Goal: Task Accomplishment & Management: Use online tool/utility

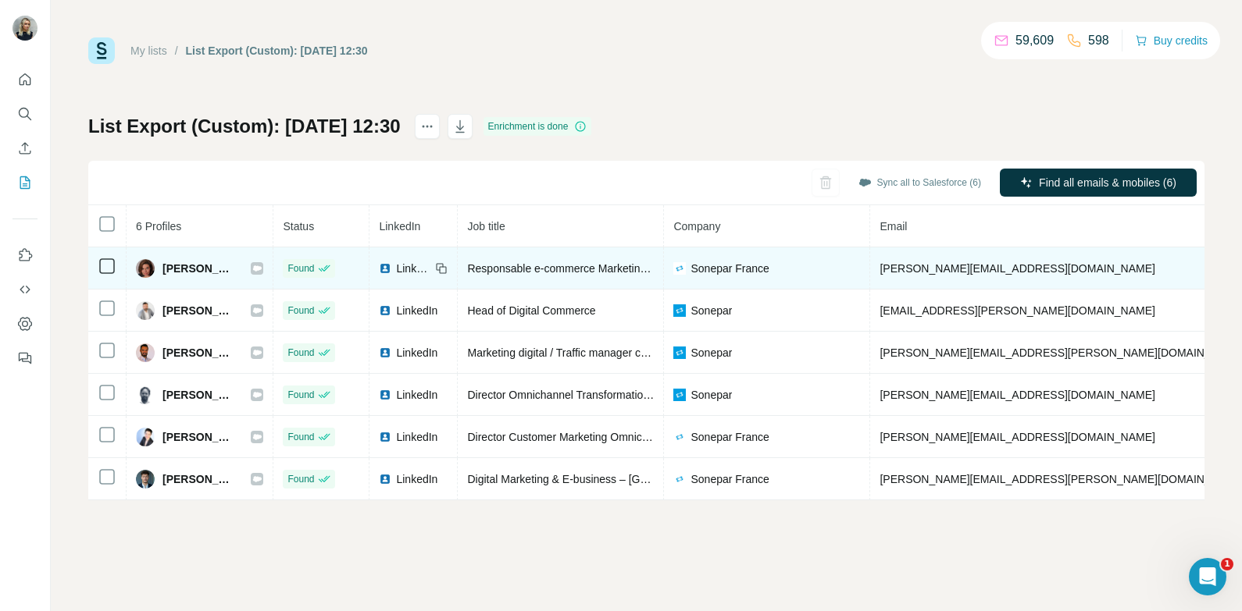
click at [194, 268] on span "Jeanne WILLEMOTTE" at bounding box center [198, 269] width 73 height 16
copy div "Jeanne WILLEMOTTE"
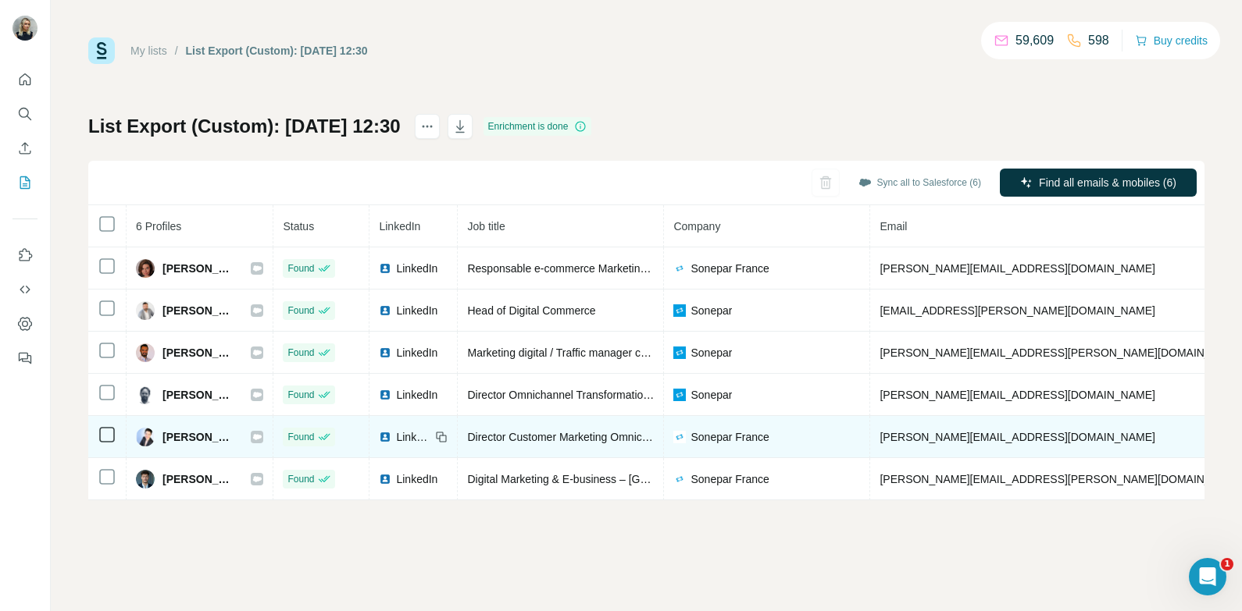
click at [210, 435] on span "Sylvie Collombet" at bounding box center [198, 438] width 73 height 16
copy div "Sylvie Collombet"
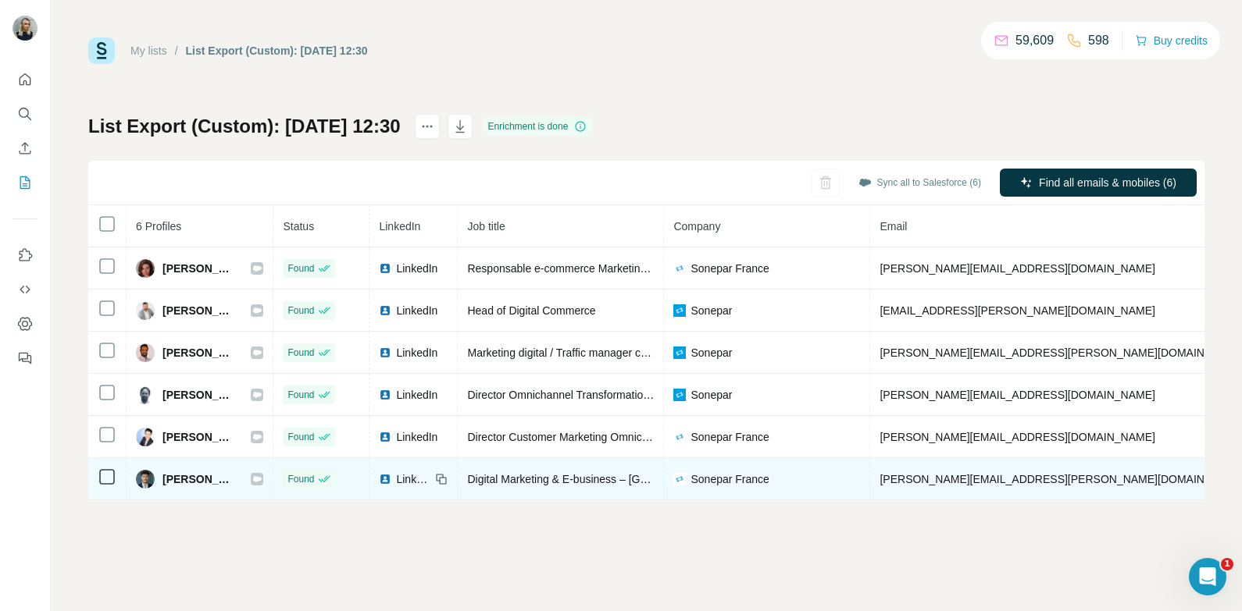
click at [207, 472] on span "Tom VOISIN" at bounding box center [198, 480] width 73 height 16
copy div "Tom VOISIN"
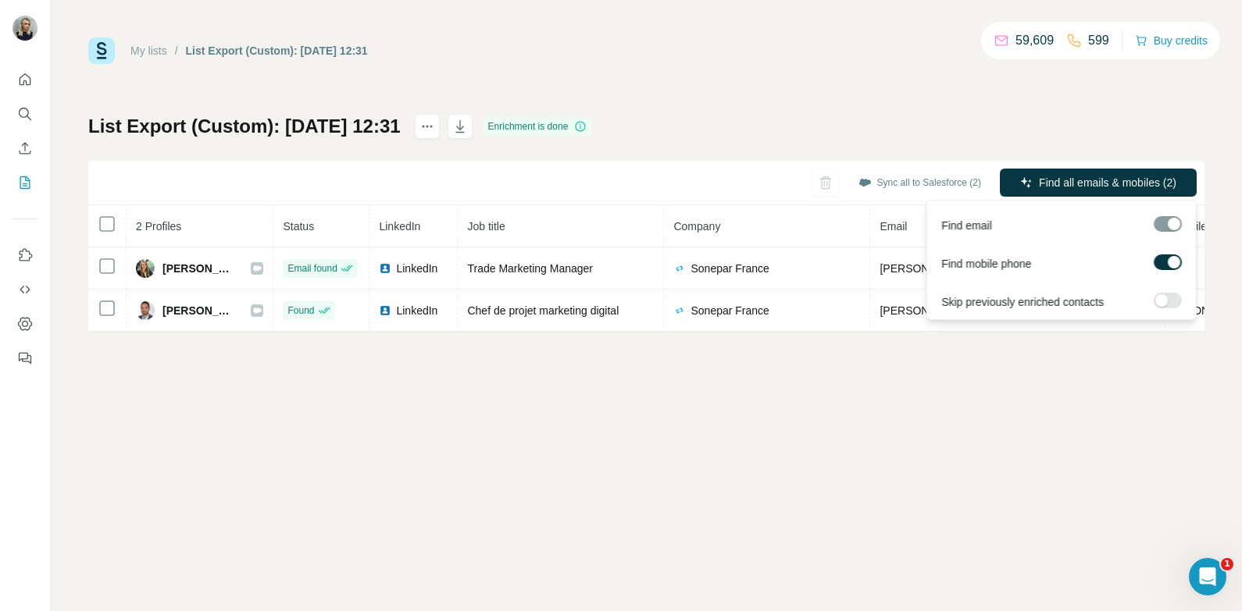
click at [1166, 168] on div "Sync all to Salesforce (2) Find all emails & mobiles (2)" at bounding box center [646, 183] width 1116 height 45
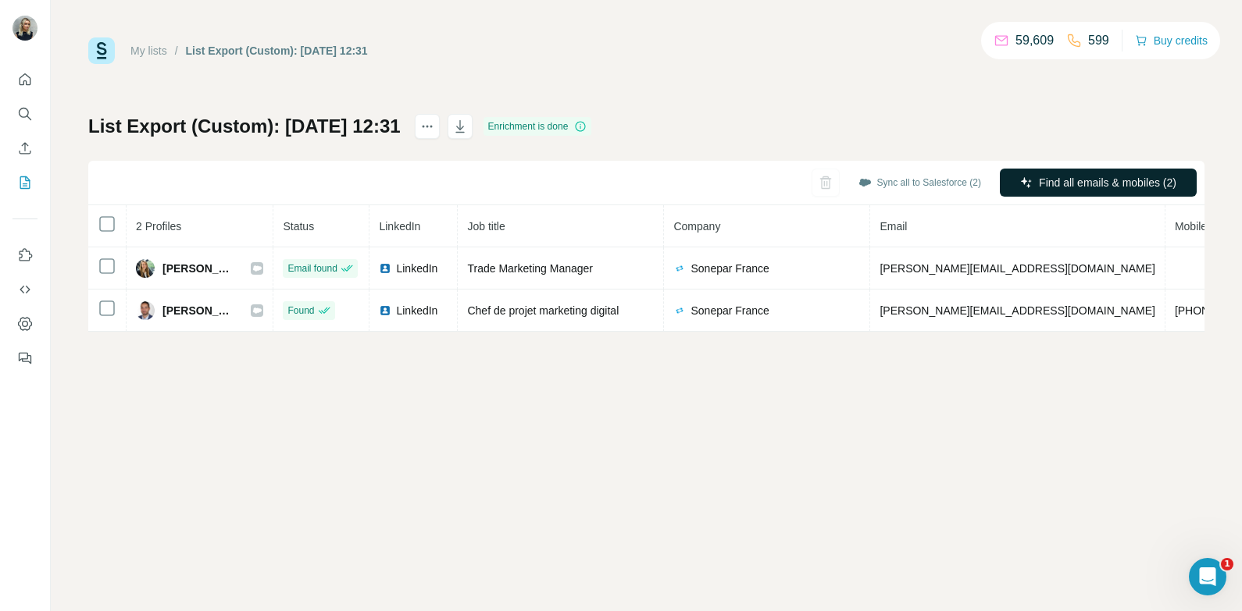
click at [1063, 180] on span "Find all emails & mobiles (2)" at bounding box center [1107, 183] width 137 height 16
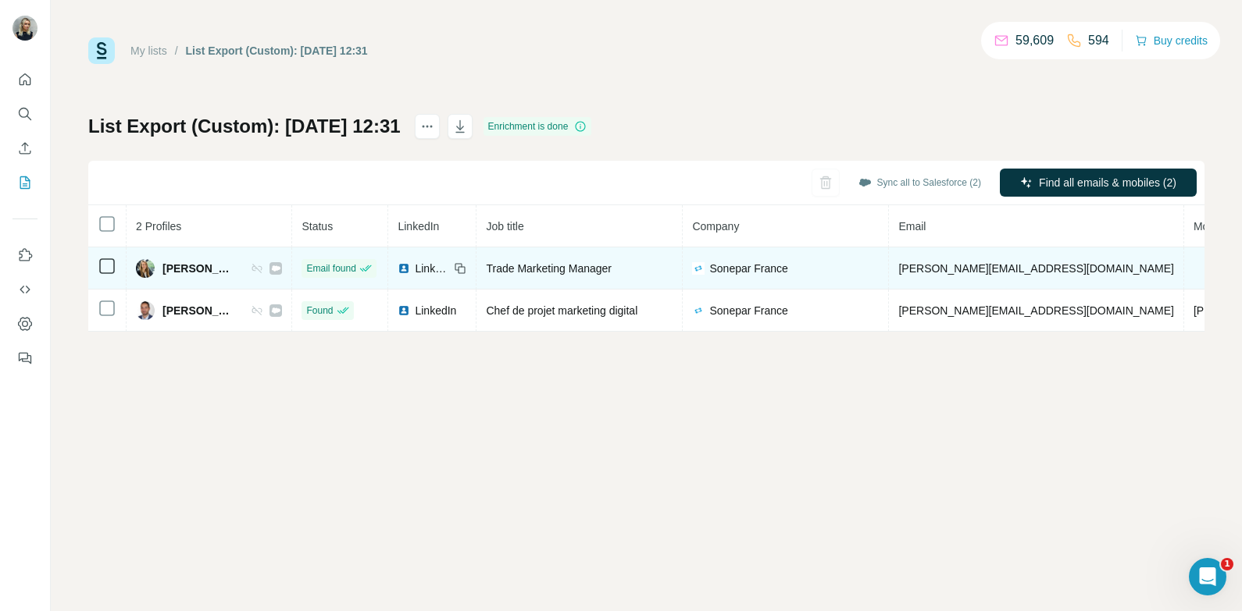
click at [186, 267] on span "Pauline Blethon" at bounding box center [198, 269] width 73 height 16
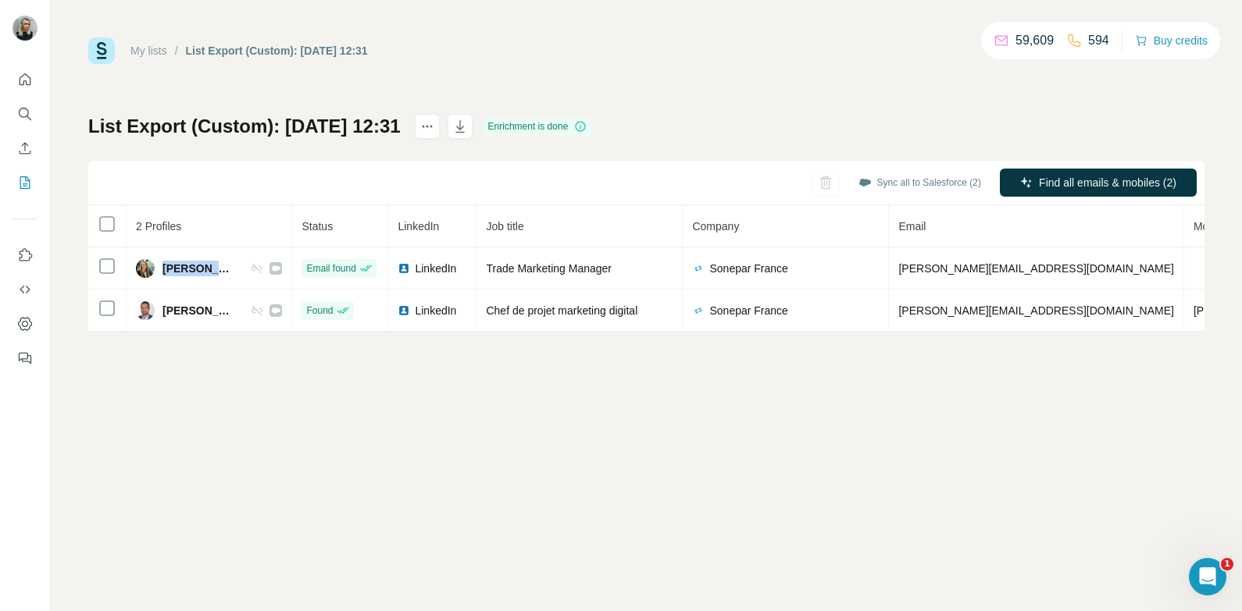
copy div "Pauline Blethon"
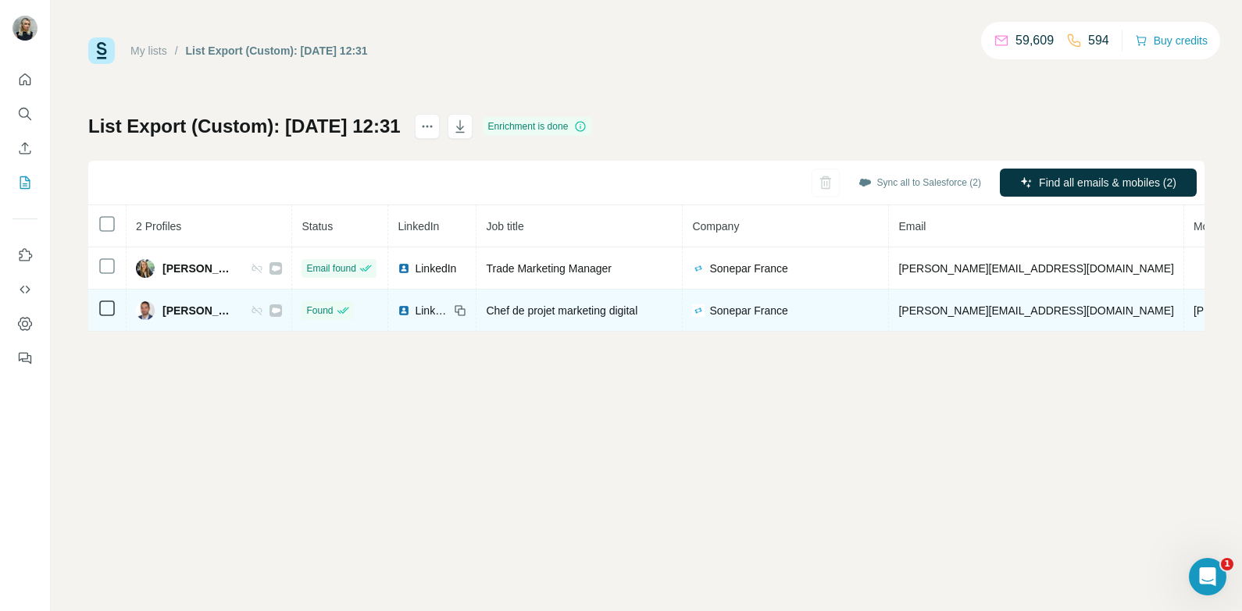
click at [194, 311] on span "Quentin Xerri" at bounding box center [198, 311] width 73 height 16
copy div "Quentin Xerri"
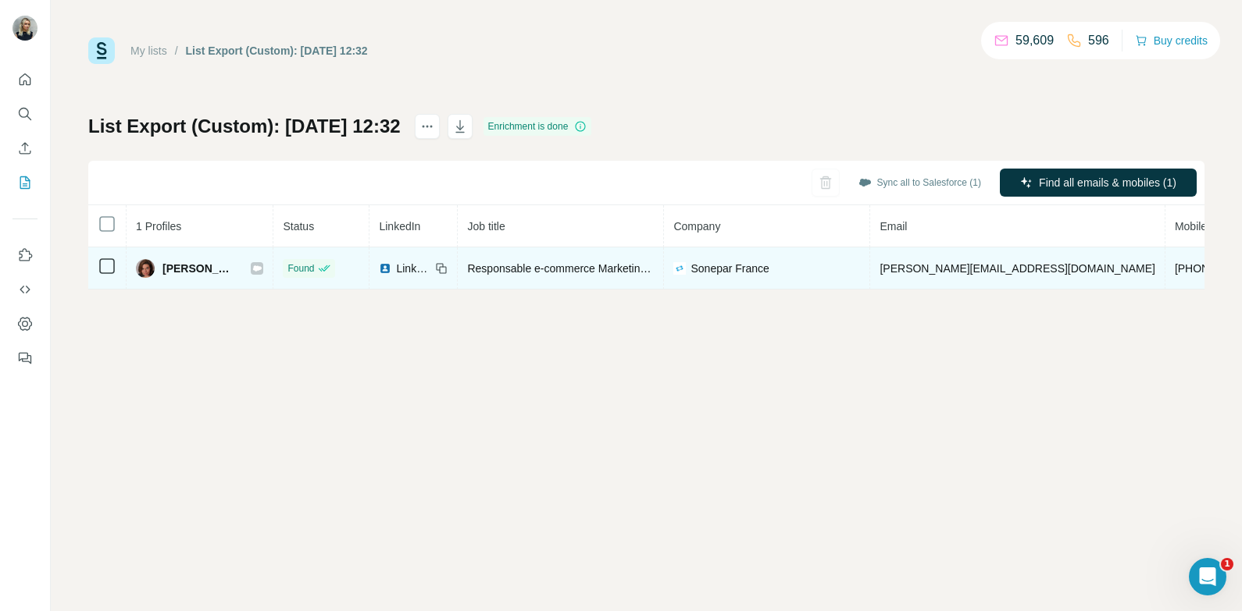
click at [201, 267] on span "Jeanne WILLEMOTTE" at bounding box center [198, 269] width 73 height 16
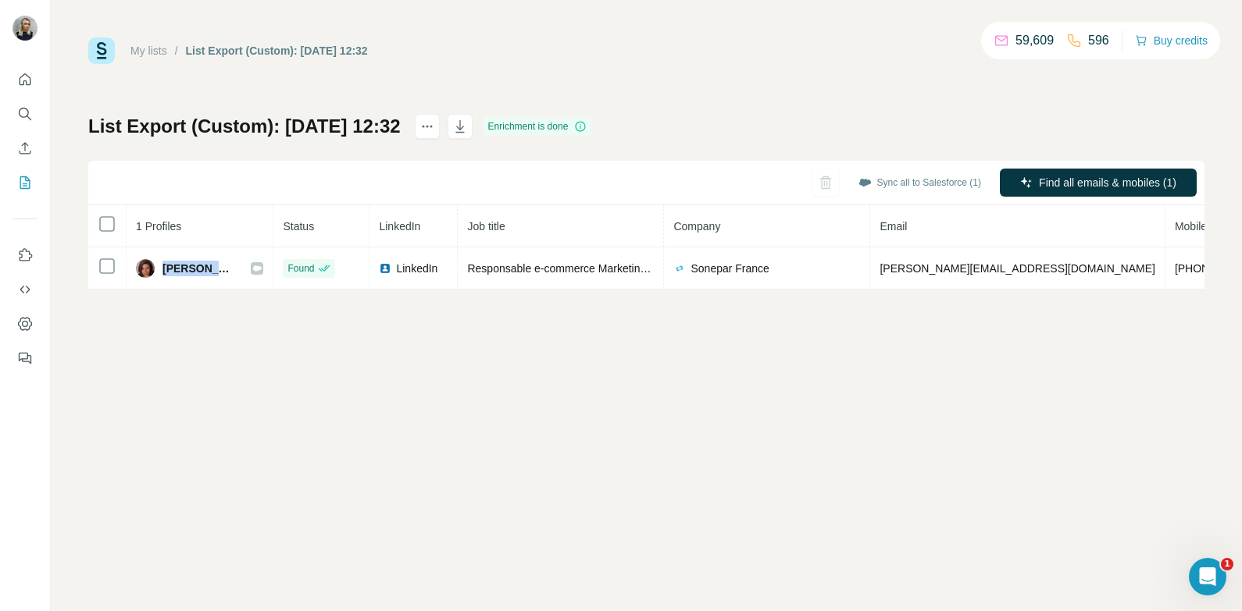
copy div "Jeanne WILLEMOTTE"
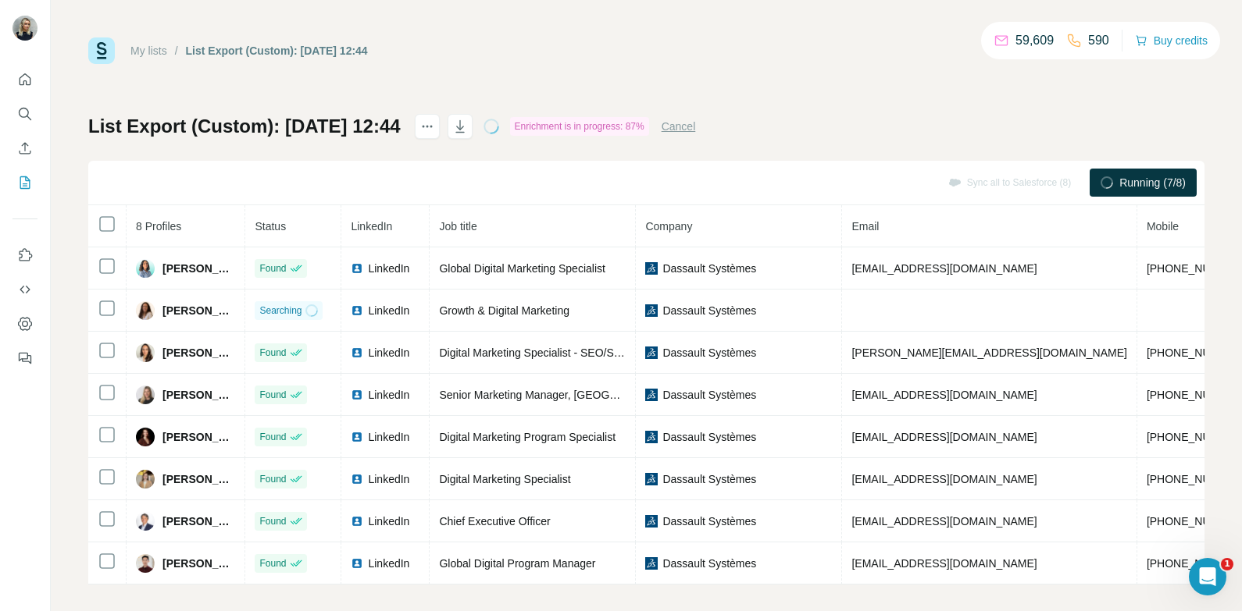
scroll to position [6, 0]
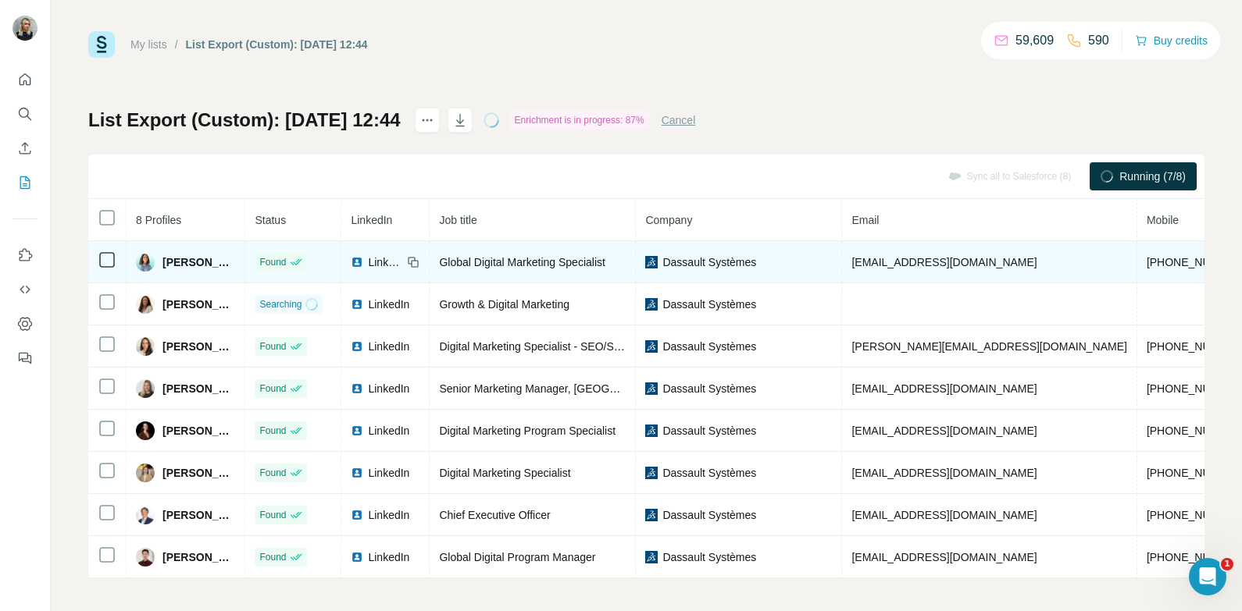
click at [730, 258] on span "Dassault Systèmes" at bounding box center [709, 263] width 94 height 16
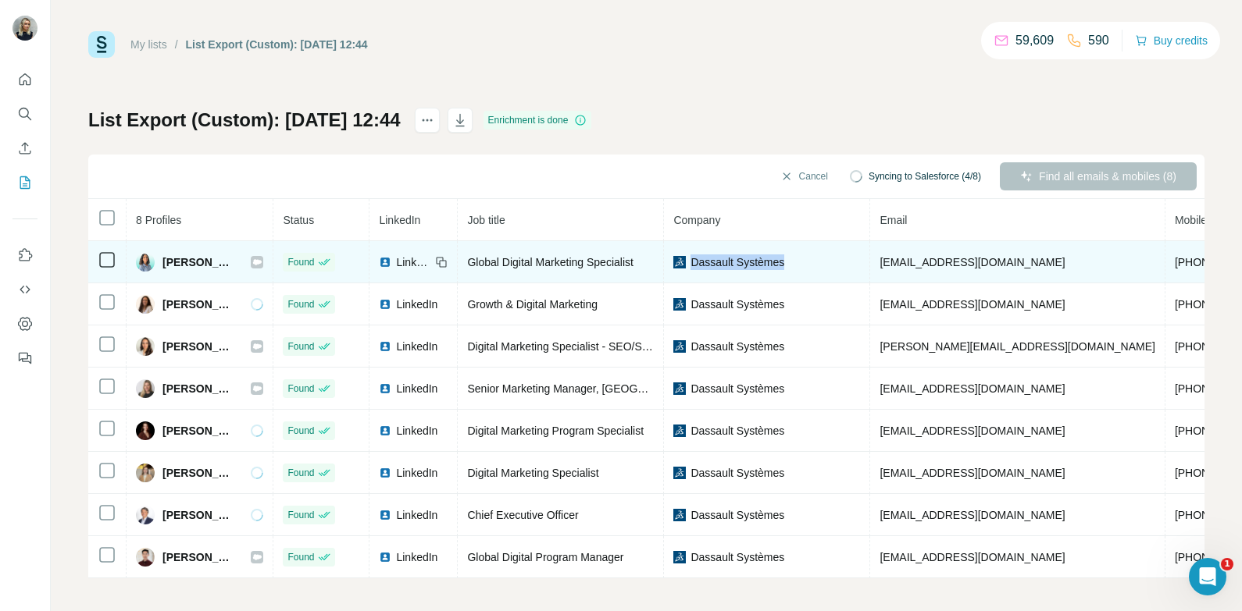
copy span "Dassault Systèmes"
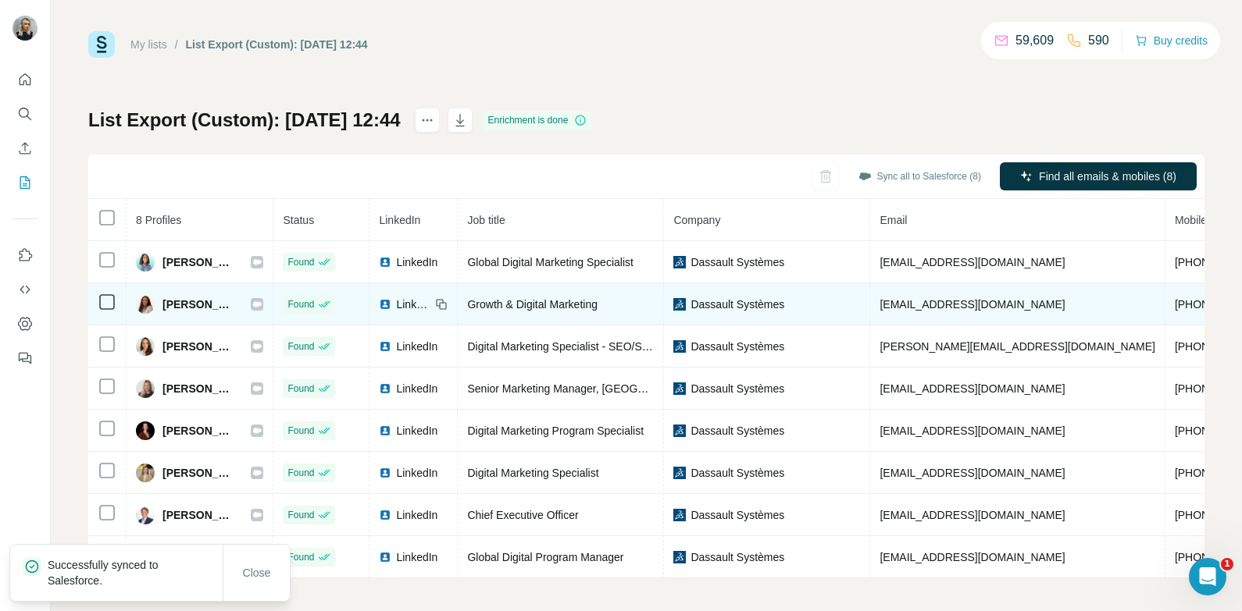
click at [181, 302] on span "Elsa Bulmé" at bounding box center [198, 305] width 73 height 16
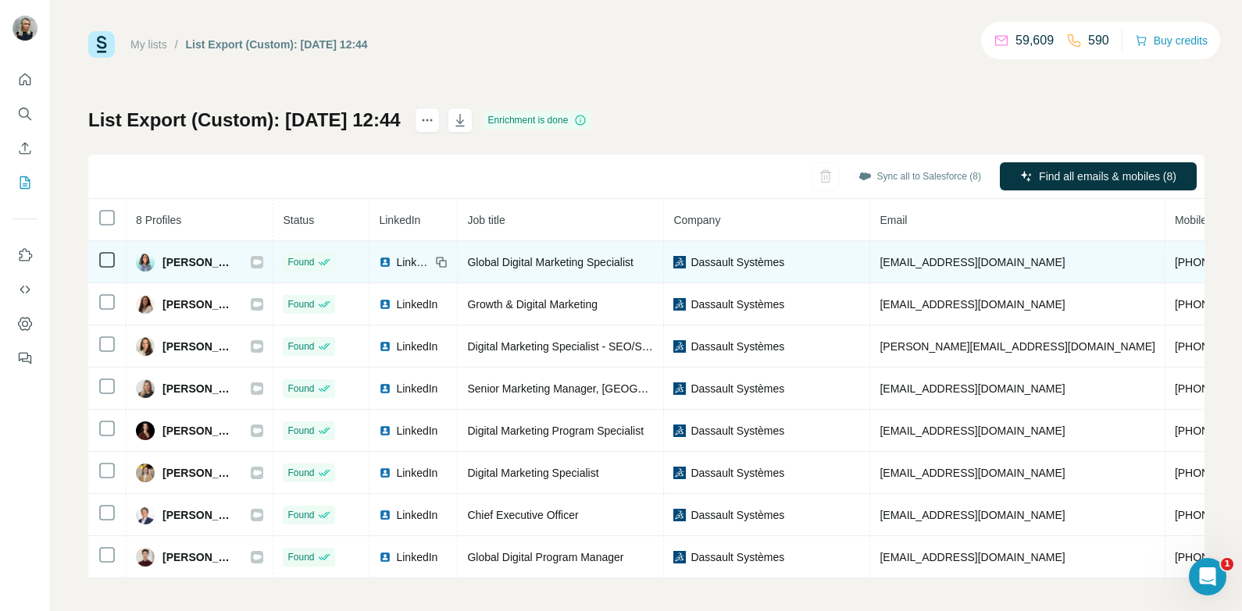
click at [734, 262] on span "Dassault Systèmes" at bounding box center [737, 263] width 94 height 16
copy span "Dassault Systèmes"
click at [194, 264] on span "Bouchra Haddadi" at bounding box center [198, 263] width 73 height 16
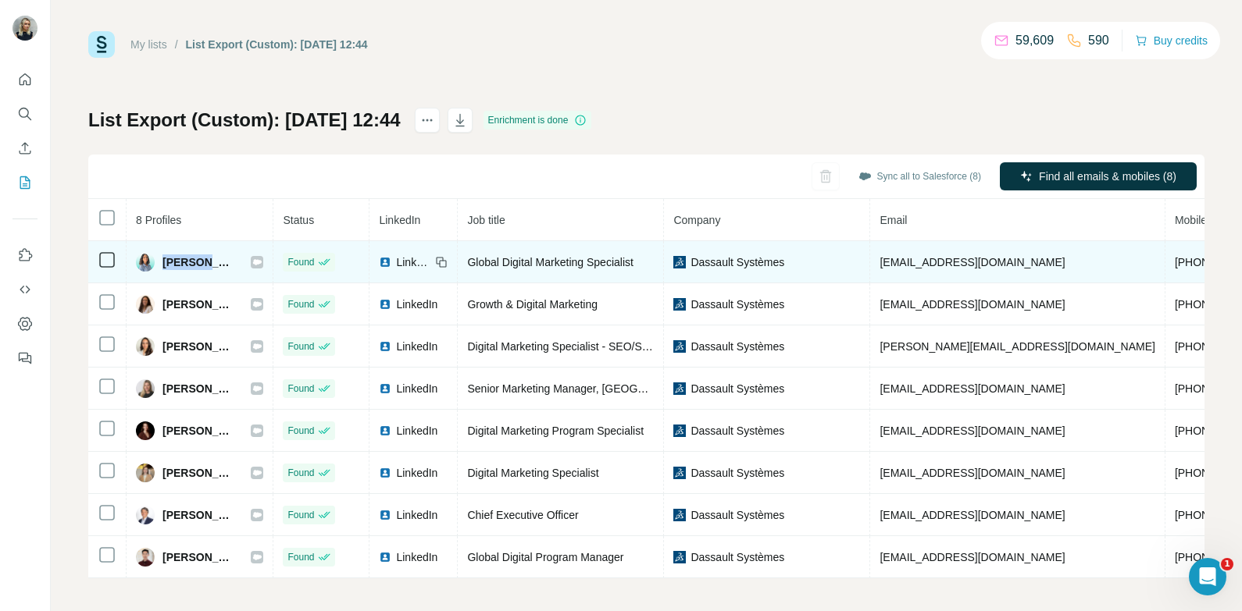
click at [194, 264] on span "Bouchra Haddadi" at bounding box center [198, 263] width 73 height 16
copy div "Bouchra Haddadi"
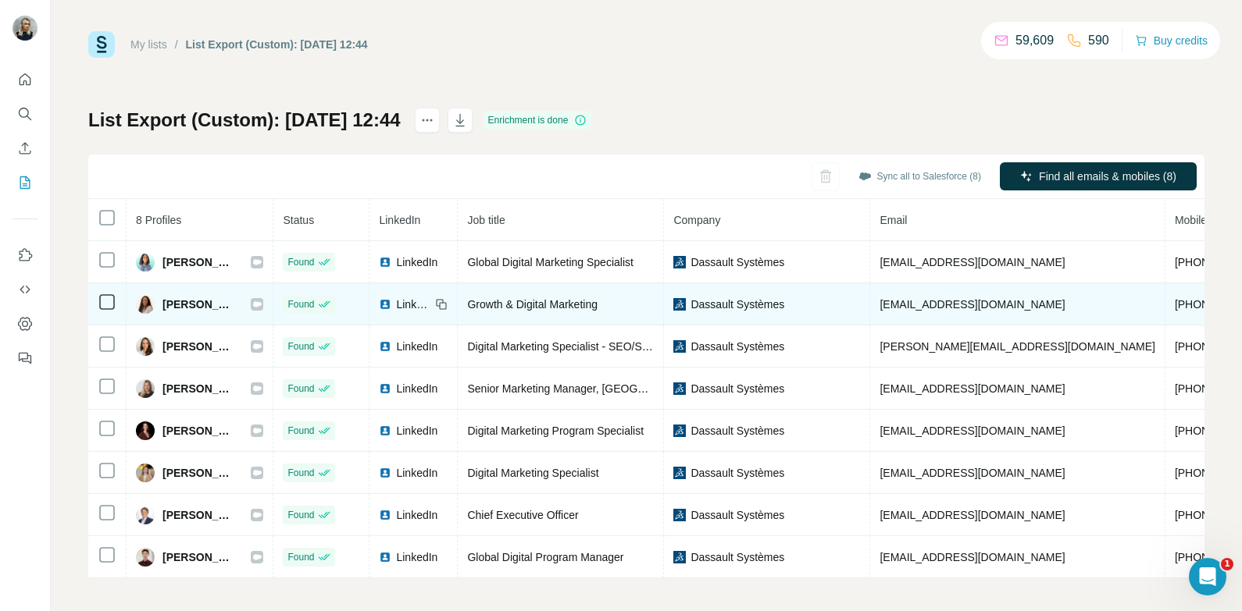
click at [203, 302] on span "Elsa Bulmé" at bounding box center [198, 305] width 73 height 16
copy div "Elsa Bulmé"
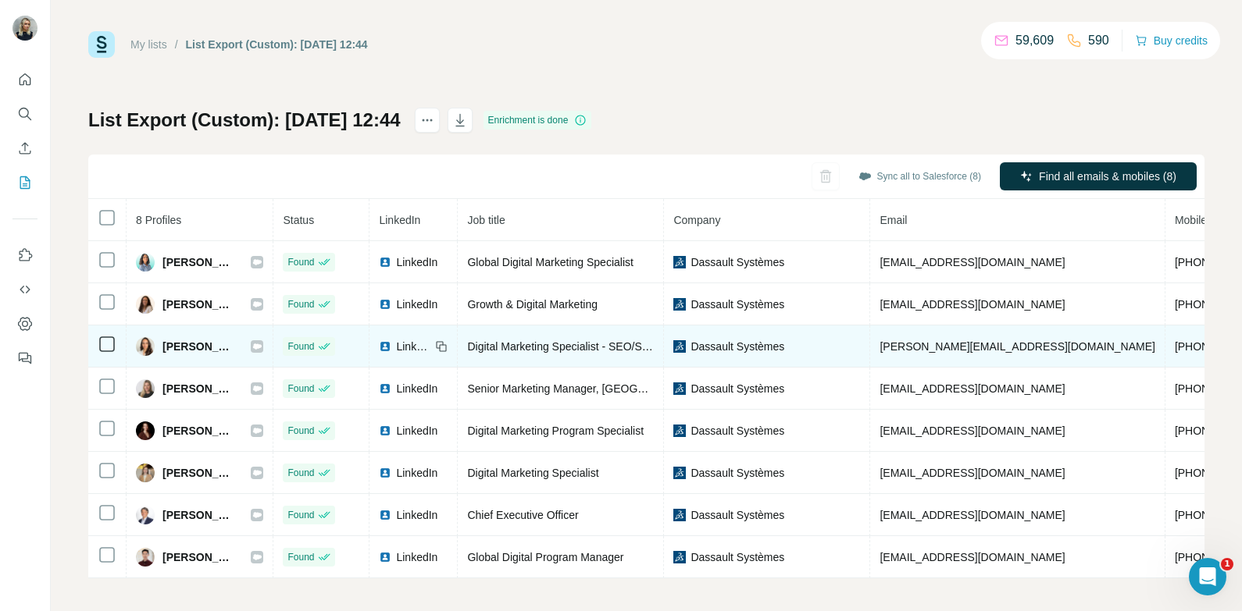
click at [230, 345] on span "Elyssar Haddad" at bounding box center [198, 347] width 73 height 16
copy div "Elyssar Haddad"
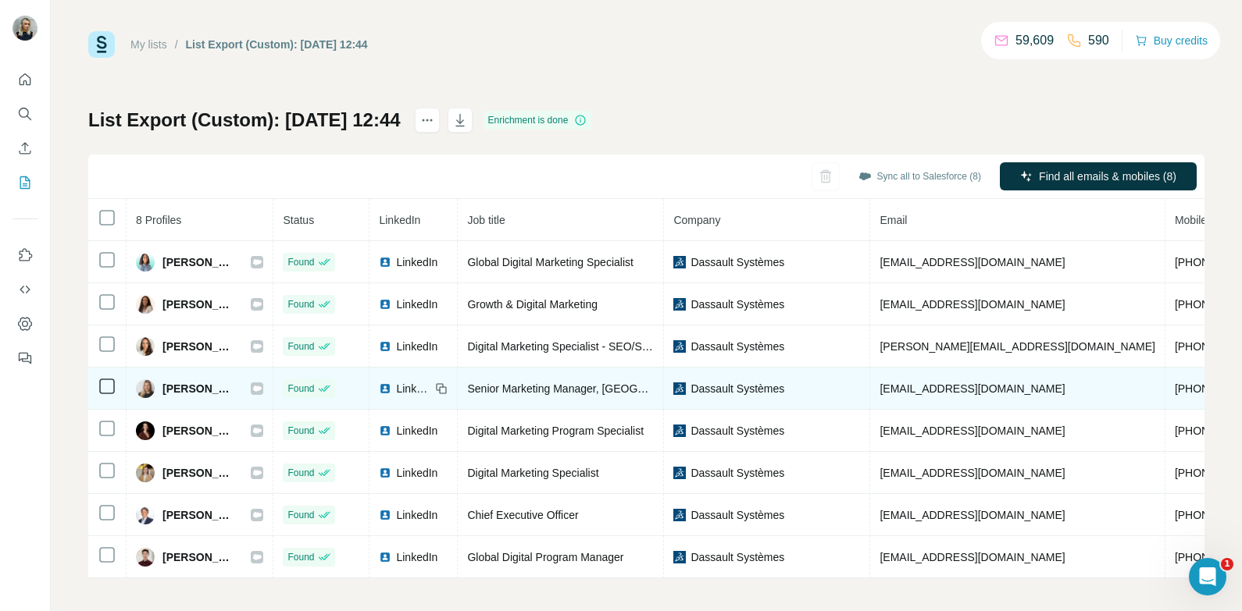
click at [201, 384] on span "Fanni Backman" at bounding box center [198, 389] width 73 height 16
copy div "Fanni Backman"
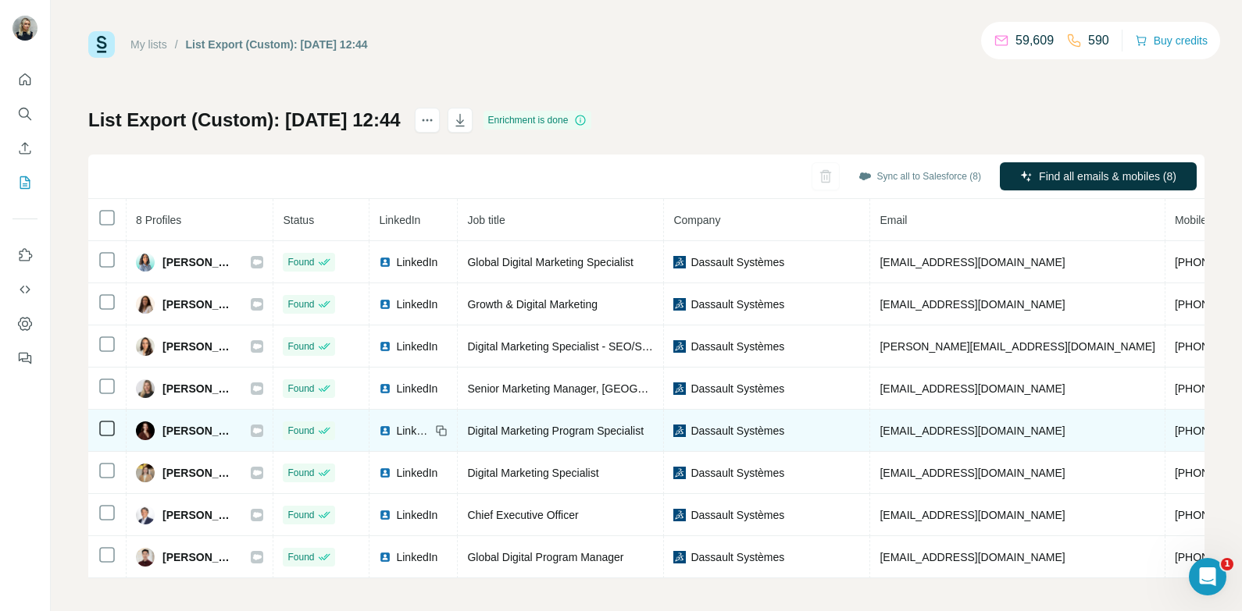
click at [210, 426] on span "Juliane Lemarchand" at bounding box center [198, 431] width 73 height 16
copy div "Juliane Lemarchand"
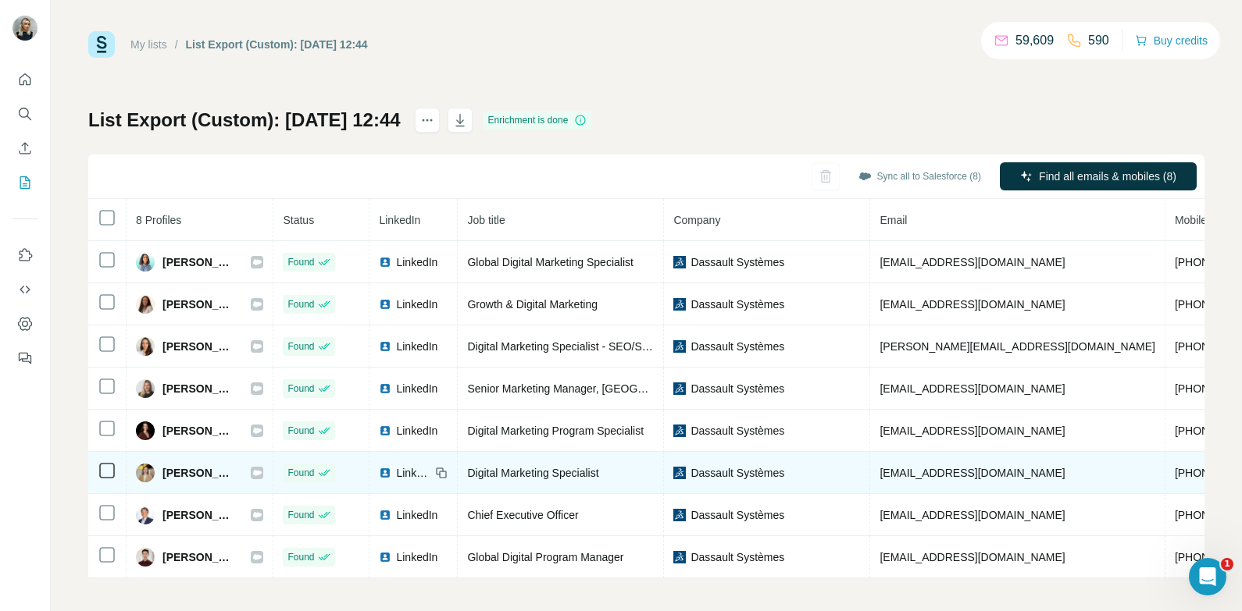
click at [201, 468] on span "Kateryna Knyha" at bounding box center [198, 473] width 73 height 16
copy div "Kateryna Knyha"
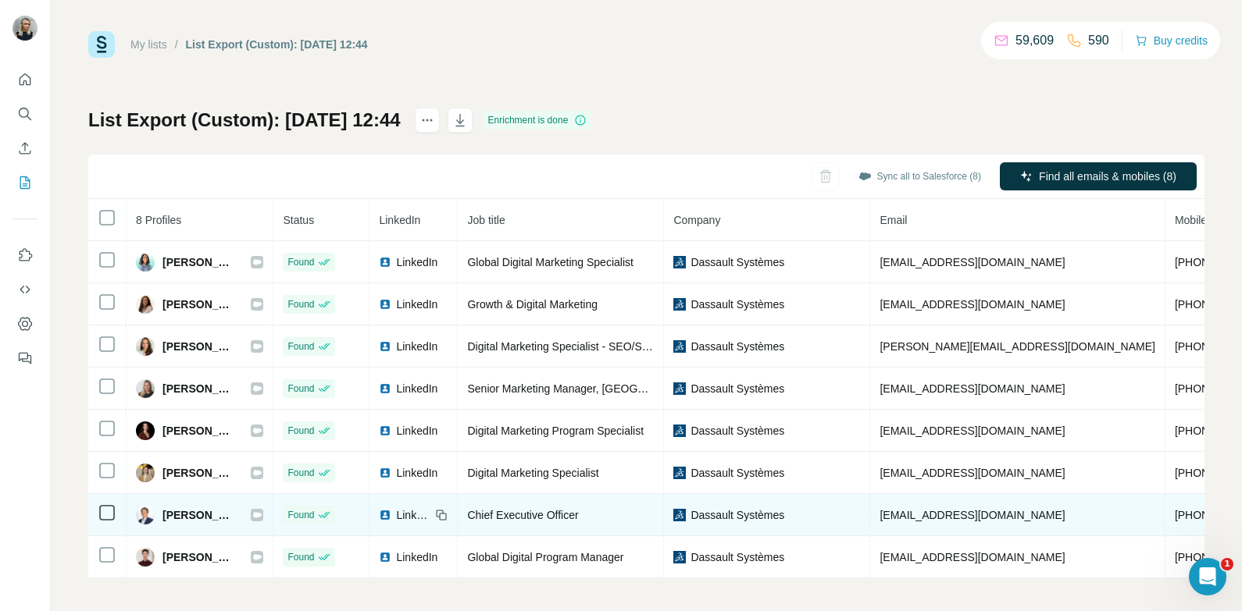
click at [205, 509] on span "Pascal Daloz" at bounding box center [198, 516] width 73 height 16
copy div "Pascal Daloz"
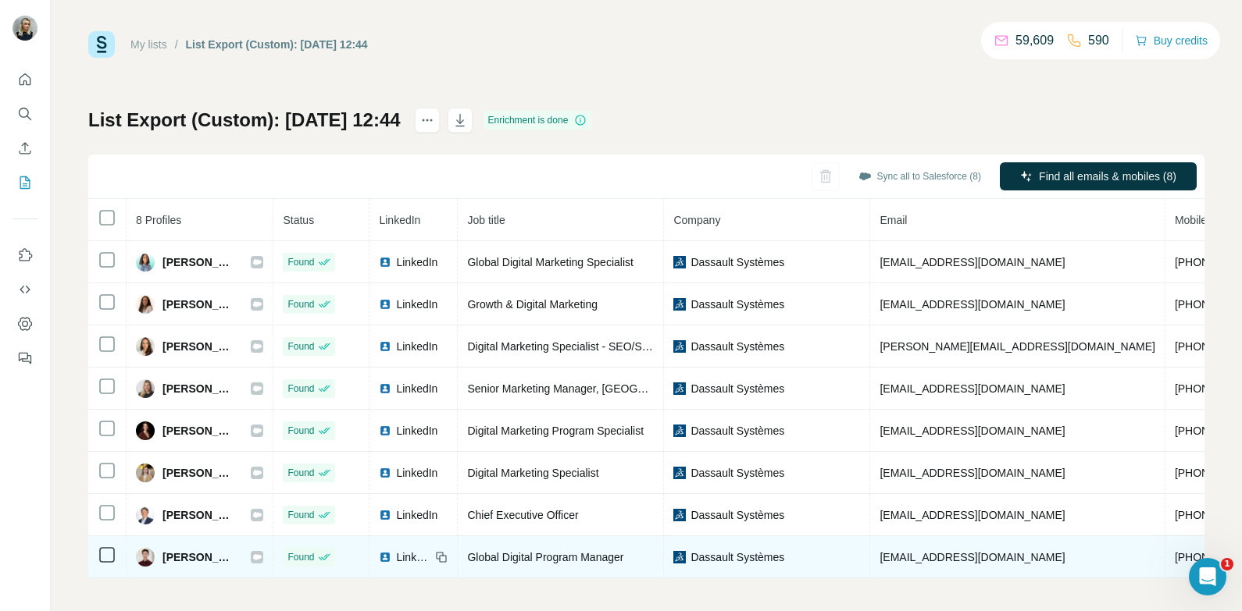
click at [209, 557] on span "Sylvain Tau" at bounding box center [198, 558] width 73 height 16
copy div "Sylvain Tau"
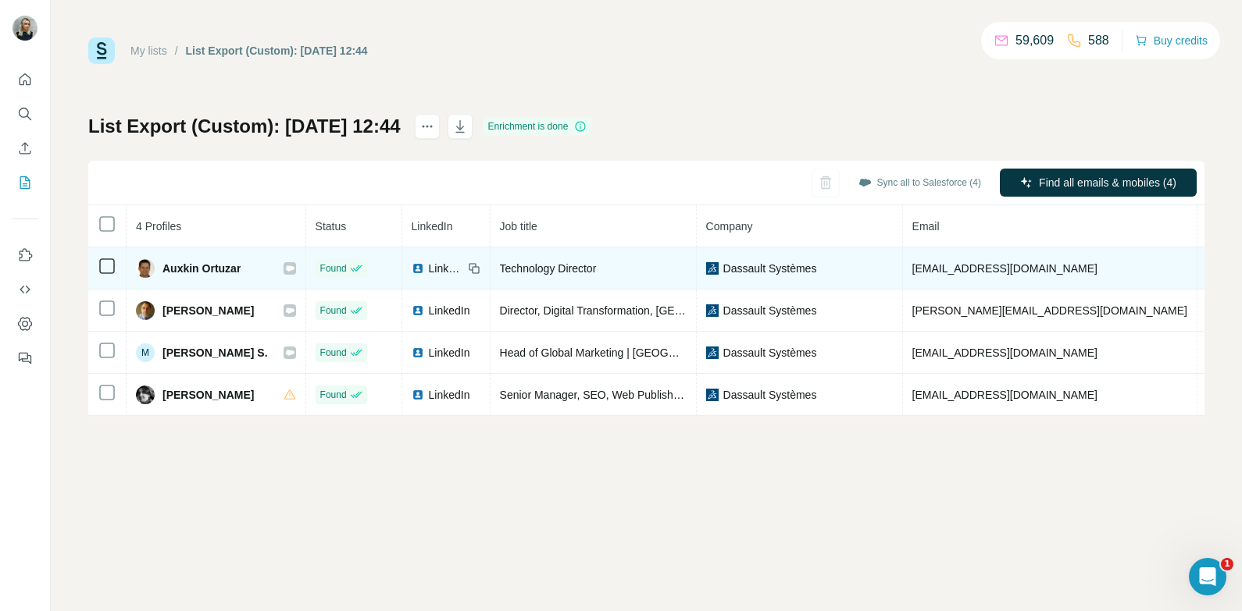
click at [224, 267] on span "Auxkin Ortuzar" at bounding box center [201, 269] width 78 height 16
copy div "Auxkin Ortuzar"
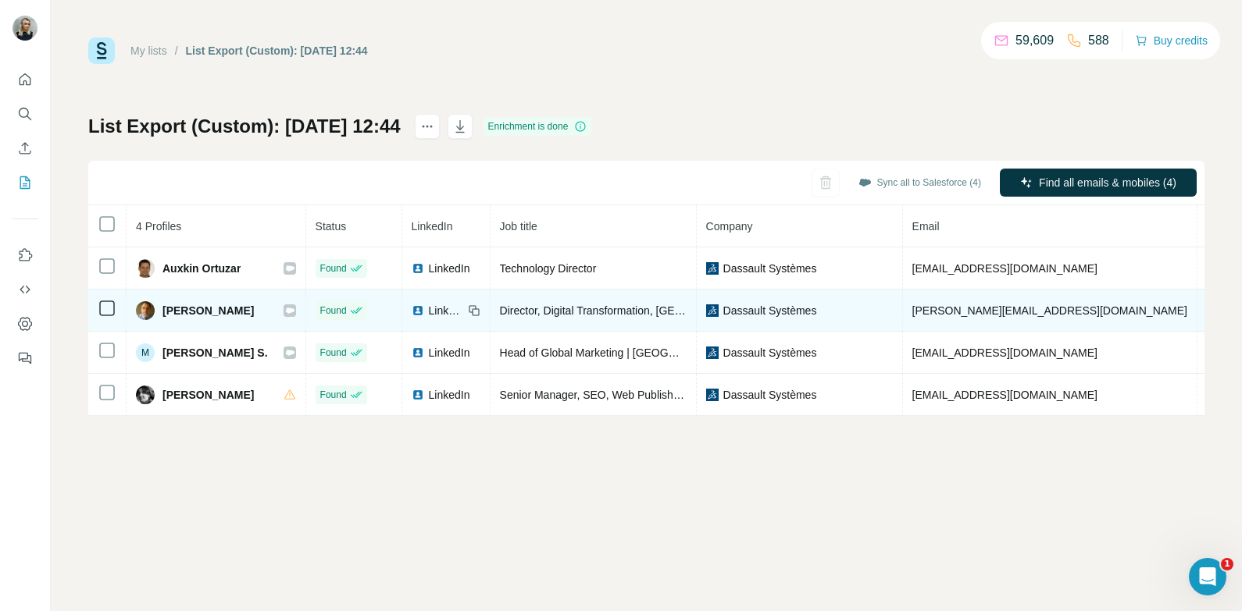
click at [223, 315] on span "[PERSON_NAME]" at bounding box center [207, 311] width 91 height 16
copy div "[PERSON_NAME]"
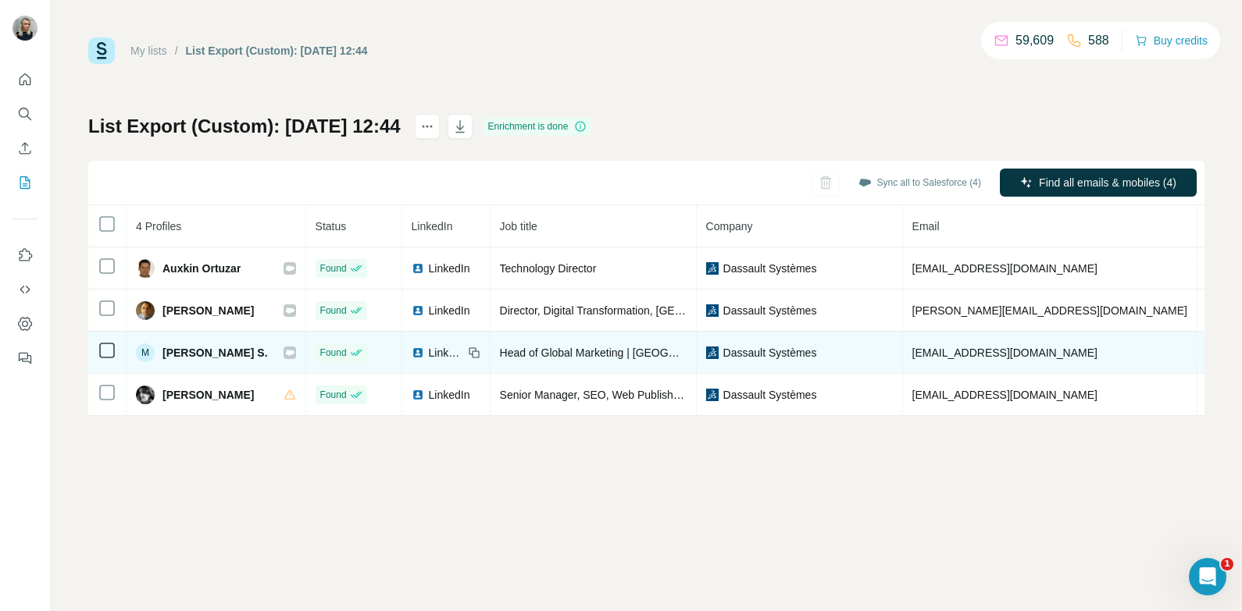
click at [213, 351] on span "[PERSON_NAME] S." at bounding box center [214, 353] width 105 height 16
click at [213, 351] on span "M. Cagatay S." at bounding box center [214, 353] width 105 height 16
copy div "M. Cagatay S."
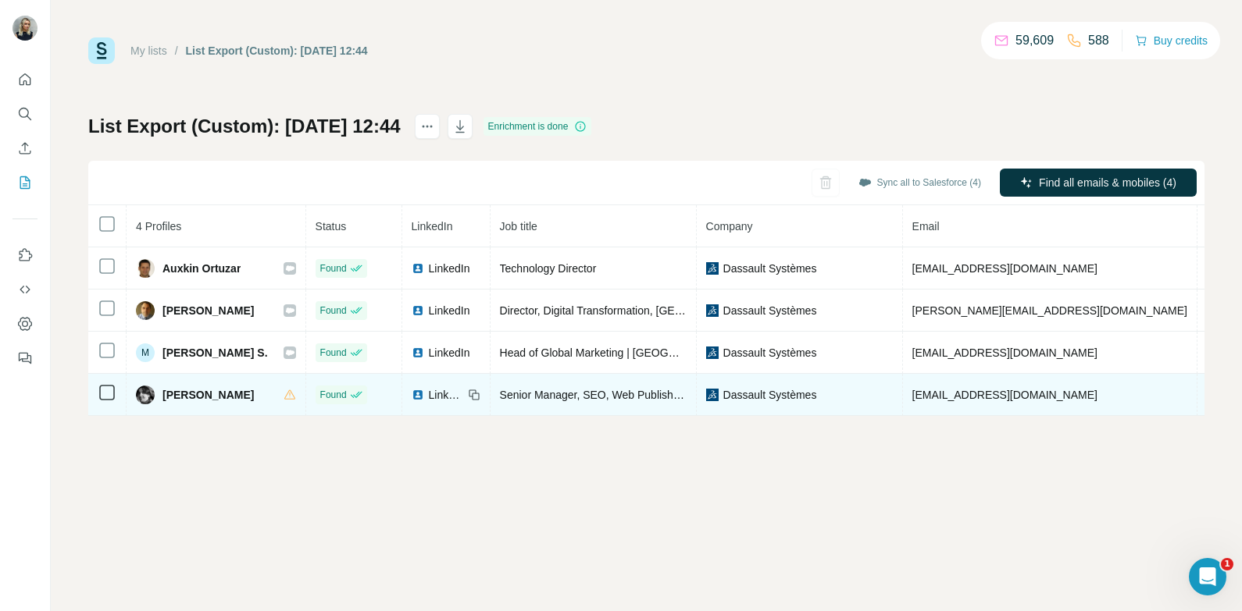
click at [202, 395] on span "Nicolas Coze" at bounding box center [207, 395] width 91 height 16
copy div "Nicolas Coze"
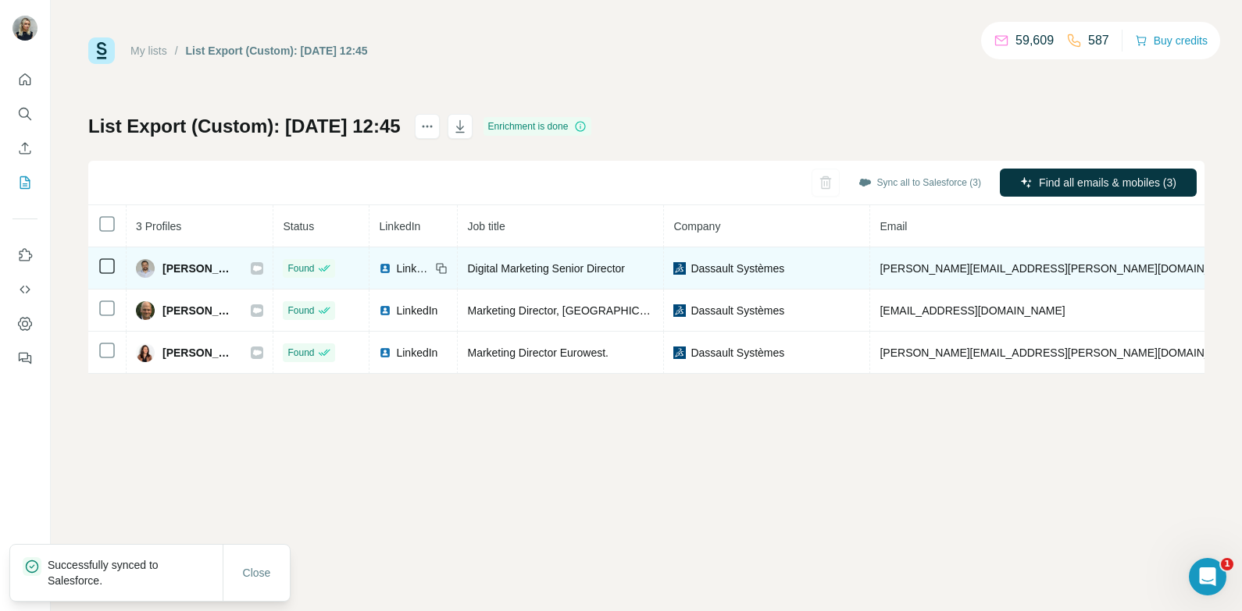
click at [201, 266] on span "[PERSON_NAME]" at bounding box center [198, 269] width 73 height 16
click at [201, 266] on span "Benoît Schildknecht" at bounding box center [198, 269] width 73 height 16
copy div "Benoît Schildknecht"
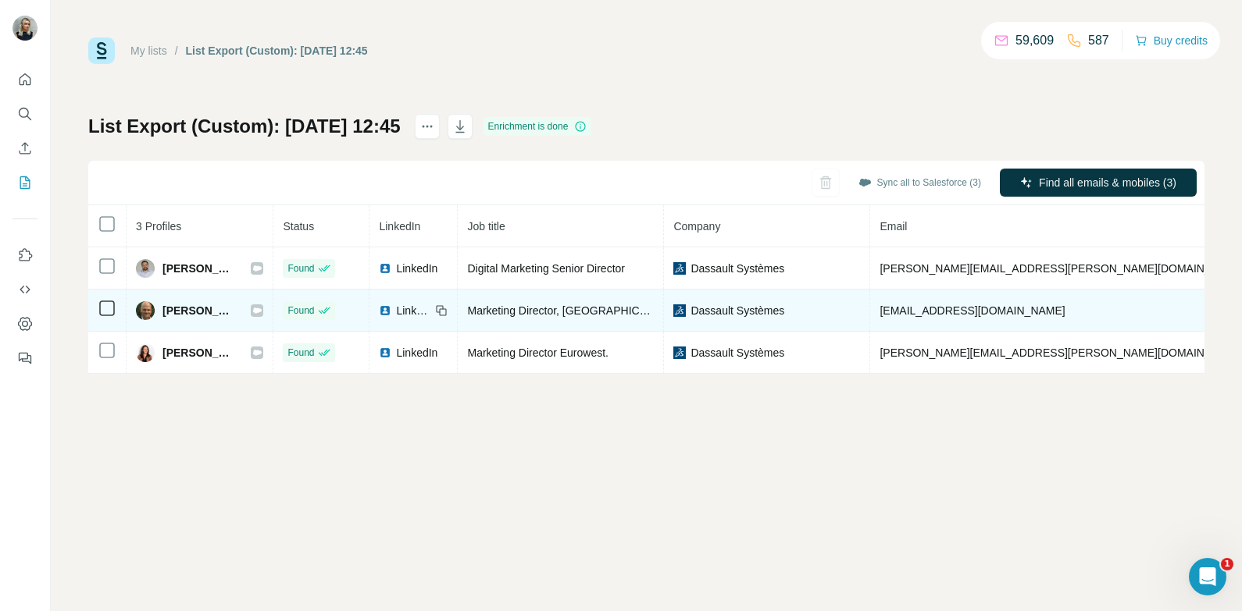
click at [202, 311] on span "Mikael Löwenhielm" at bounding box center [198, 311] width 73 height 16
copy div "Mikael Löwenhielm"
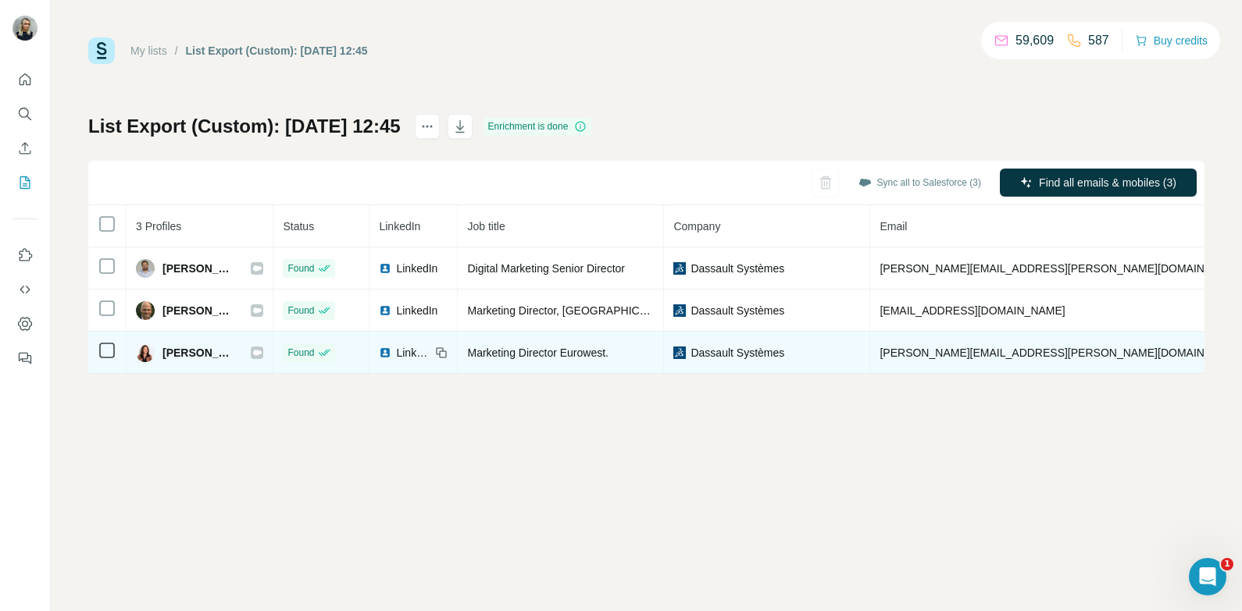
click at [199, 355] on span "Tania Oakey" at bounding box center [198, 353] width 73 height 16
copy div "Tania Oakey"
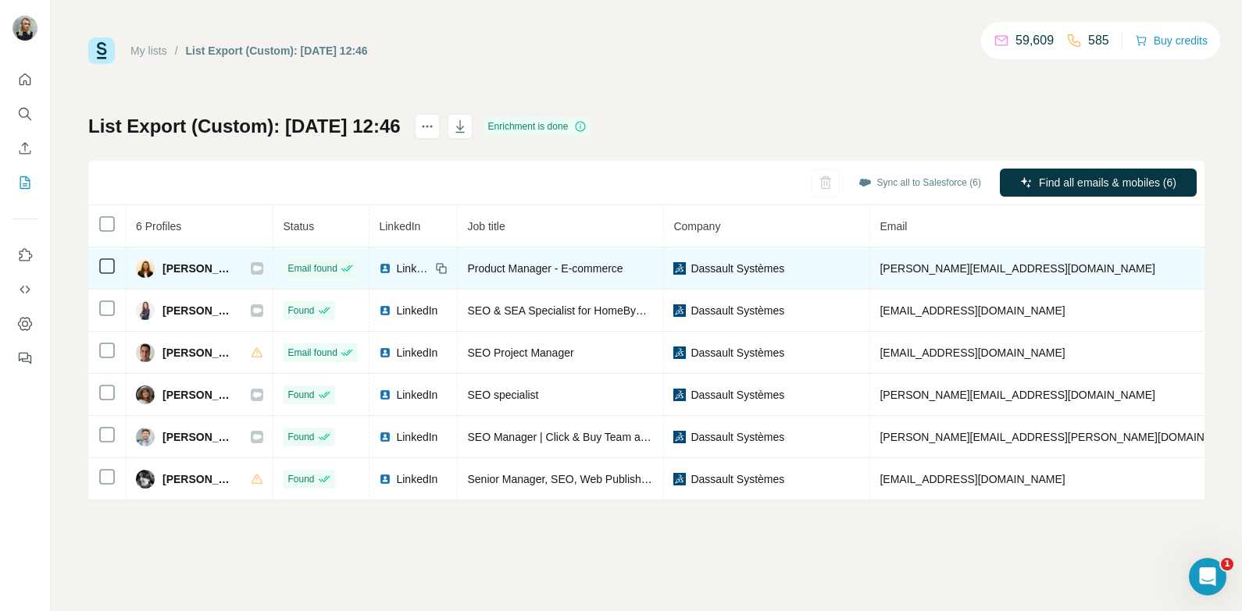
click at [203, 268] on span "[PERSON_NAME]" at bounding box center [198, 269] width 73 height 16
copy div "[PERSON_NAME]"
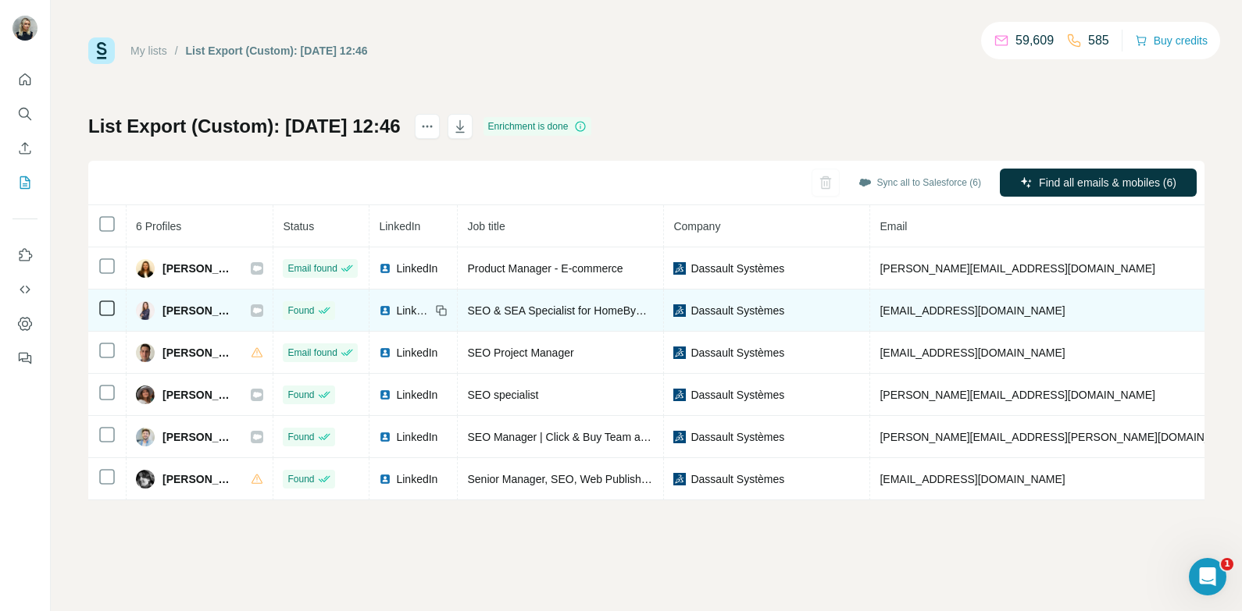
click at [196, 308] on span "[PERSON_NAME]" at bounding box center [198, 311] width 73 height 16
copy div "[PERSON_NAME]"
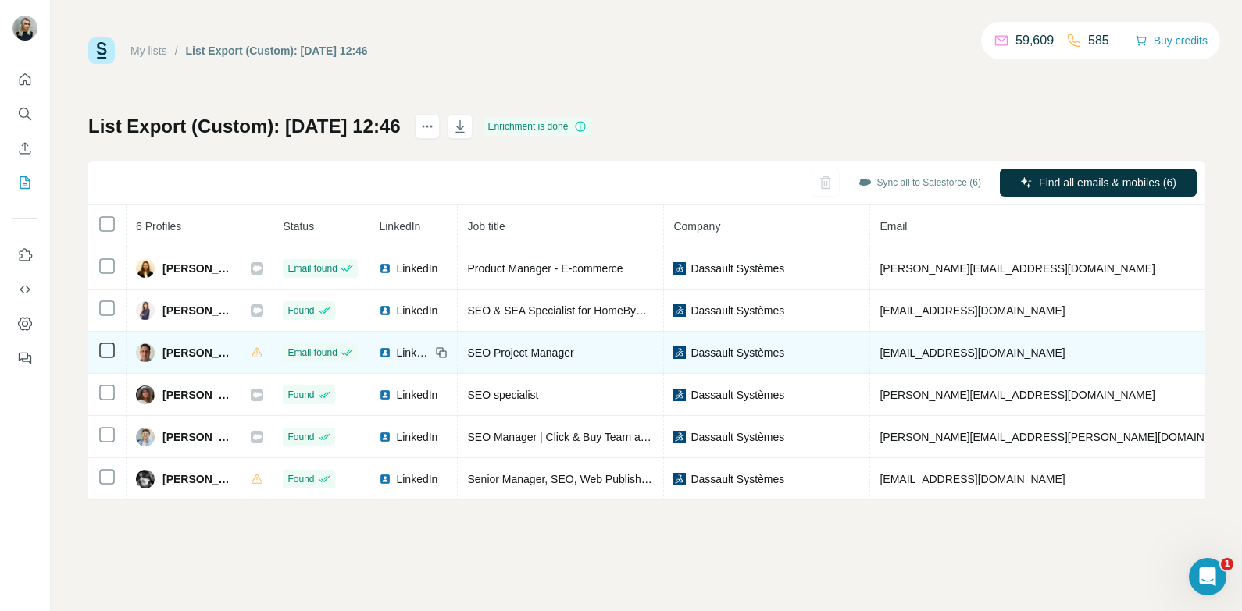
click at [217, 359] on div "[PERSON_NAME]" at bounding box center [185, 353] width 99 height 19
click at [217, 352] on span "[PERSON_NAME]" at bounding box center [198, 353] width 73 height 16
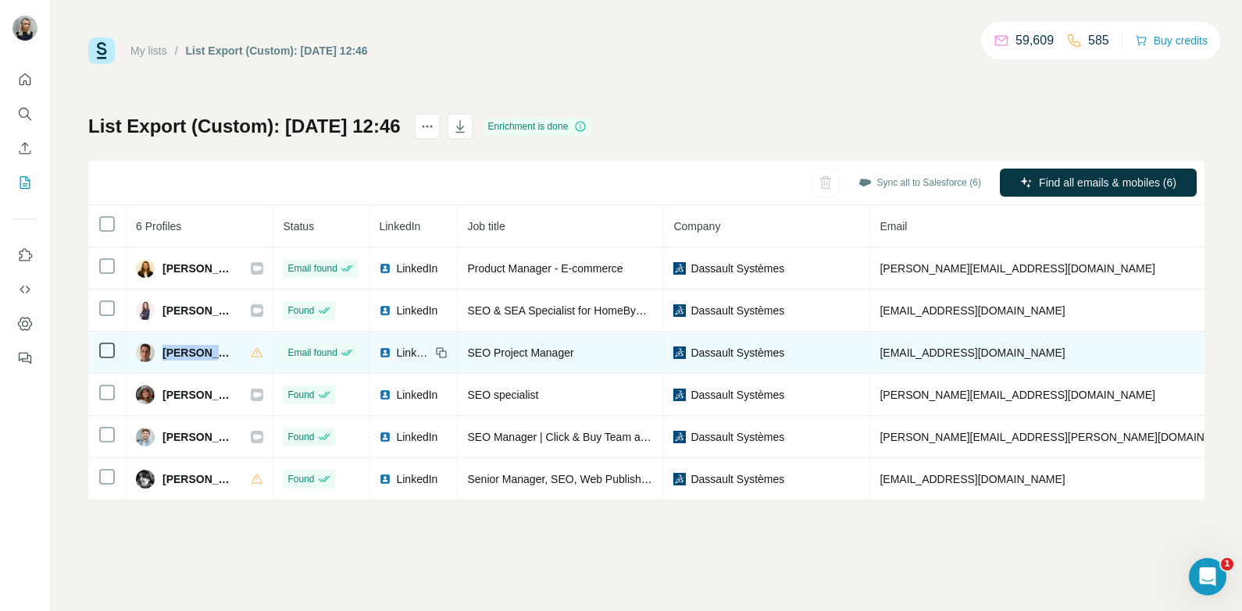
copy div "[PERSON_NAME]"
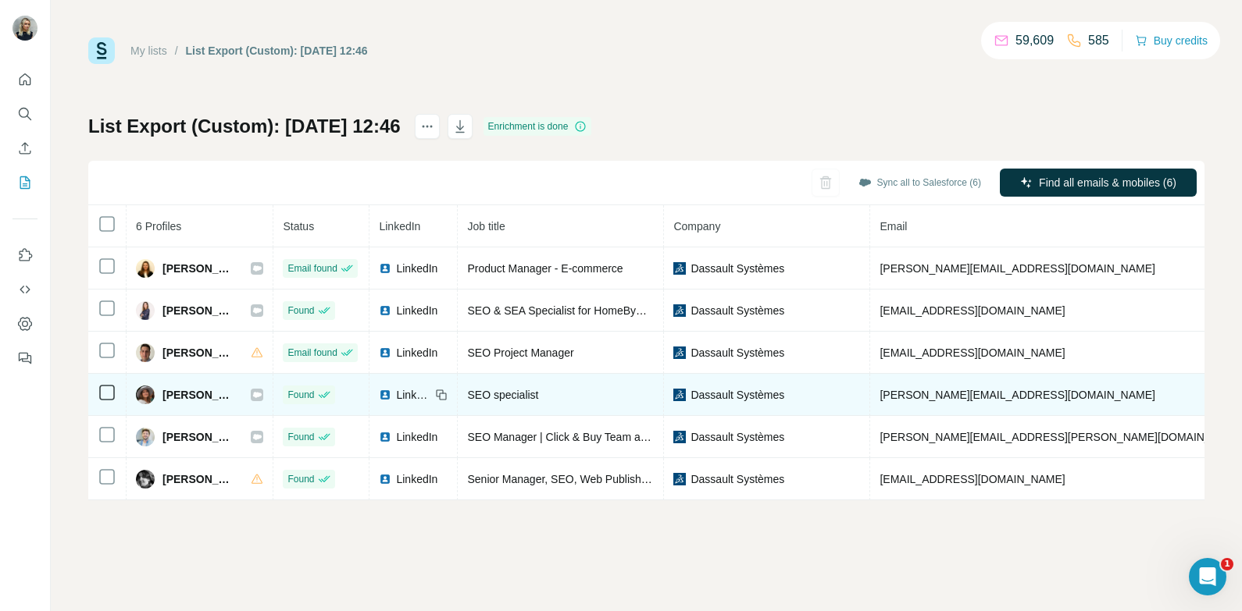
click at [205, 395] on span "[PERSON_NAME]" at bounding box center [198, 395] width 73 height 16
copy div "[PERSON_NAME]"
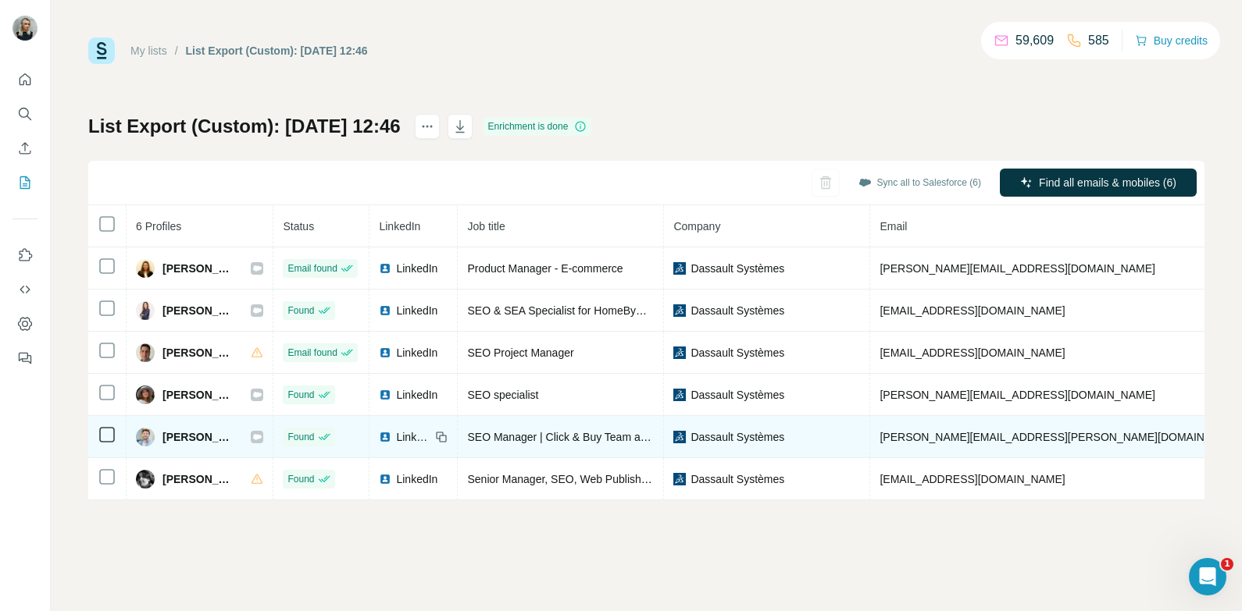
click at [210, 432] on span "[PERSON_NAME]" at bounding box center [198, 438] width 73 height 16
copy div "[PERSON_NAME]"
